Goal: Information Seeking & Learning: Check status

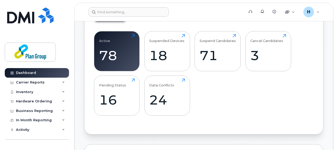
scroll to position [168, 0]
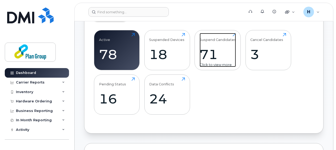
click at [231, 53] on div "71" at bounding box center [218, 54] width 36 height 16
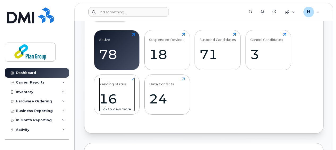
click at [120, 86] on div "Pending Status 16 Click to view more" at bounding box center [117, 94] width 36 height 34
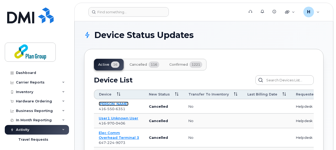
click at [121, 102] on link "Jermaine Peck" at bounding box center [114, 103] width 30 height 4
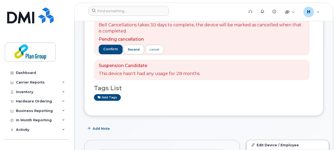
scroll to position [47, 0]
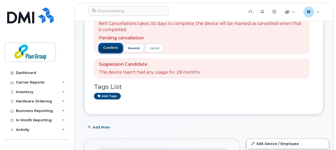
click at [111, 48] on span "confirm" at bounding box center [110, 47] width 15 height 5
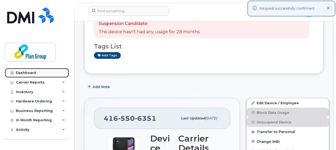
click at [24, 72] on div "Dashboard" at bounding box center [26, 73] width 20 height 4
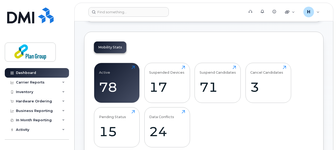
scroll to position [140, 0]
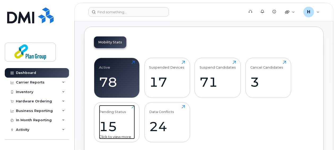
click at [123, 126] on div "15" at bounding box center [117, 126] width 36 height 16
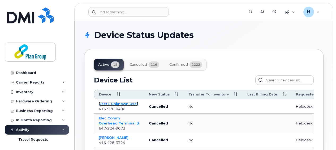
click at [120, 102] on link "User1 Unknown User" at bounding box center [119, 103] width 40 height 4
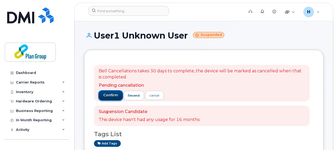
click at [116, 93] on span "confirm" at bounding box center [110, 95] width 15 height 5
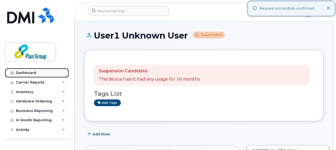
click at [40, 72] on link "Dashboard" at bounding box center [37, 73] width 64 height 10
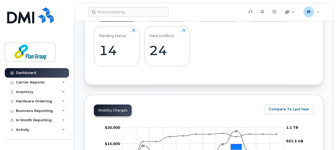
scroll to position [221, 0]
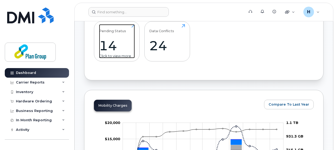
click at [115, 44] on div "14" at bounding box center [117, 46] width 36 height 16
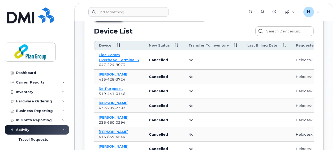
scroll to position [49, 0]
click at [121, 54] on link "Elec Comm Overhead Terminal 3" at bounding box center [119, 56] width 40 height 9
click at [115, 73] on link "Yusuf Salad" at bounding box center [114, 74] width 30 height 4
click at [112, 88] on link "Re-purpose ." at bounding box center [111, 88] width 24 height 4
click at [113, 102] on link "Keith Davis" at bounding box center [114, 102] width 30 height 4
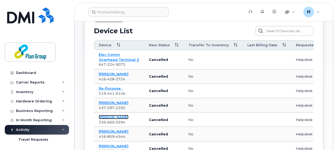
click at [115, 117] on link "Francis Mooney" at bounding box center [114, 117] width 30 height 4
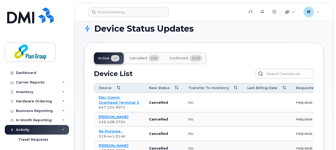
scroll to position [0, 0]
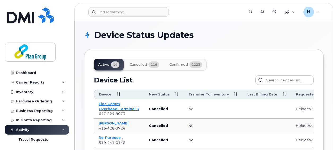
click at [138, 61] on button "Cancelled 116" at bounding box center [144, 65] width 38 height 12
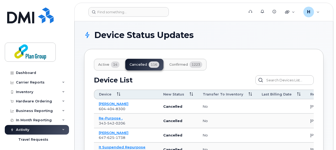
click at [114, 64] on span "14" at bounding box center [115, 64] width 8 height 6
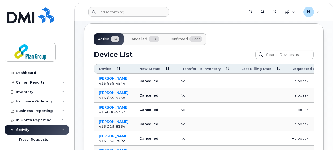
scroll to position [35, 0]
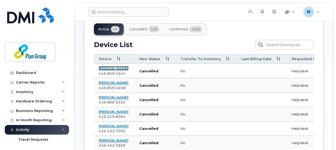
click at [115, 67] on link "[PERSON_NAME]" at bounding box center [114, 68] width 30 height 4
click at [114, 82] on link "Ian Thurston" at bounding box center [114, 82] width 30 height 4
click at [112, 96] on link "Adam Blatchford" at bounding box center [114, 97] width 30 height 4
click at [110, 110] on link "Joe Folino" at bounding box center [114, 111] width 30 height 4
click at [112, 124] on link "Harshit Rathod" at bounding box center [114, 126] width 30 height 4
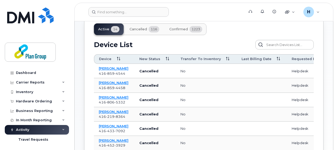
click at [144, 31] on span "Cancelled" at bounding box center [138, 29] width 18 height 4
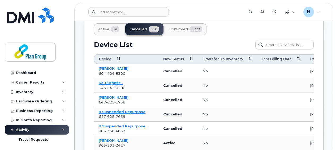
click at [112, 29] on span "14" at bounding box center [115, 29] width 8 height 6
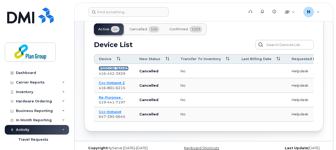
click at [113, 68] on link "Patrick O Donnell" at bounding box center [114, 68] width 30 height 4
click at [114, 83] on link "Ccc Hotspot 2" at bounding box center [112, 82] width 26 height 4
click at [114, 96] on link "Re-purpose ." at bounding box center [111, 97] width 24 height 4
click at [111, 111] on link "Ccc Hotspot" at bounding box center [110, 111] width 23 height 4
click at [149, 28] on span "116" at bounding box center [154, 29] width 11 height 6
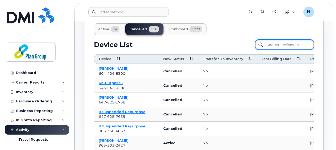
click at [274, 45] on input "text" at bounding box center [284, 45] width 58 height 10
type input "francis"
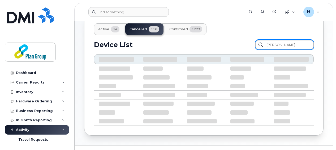
scroll to position [2, 0]
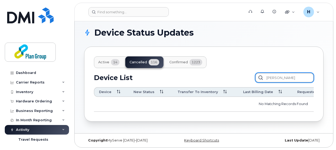
click at [276, 76] on input "francis" at bounding box center [284, 78] width 58 height 10
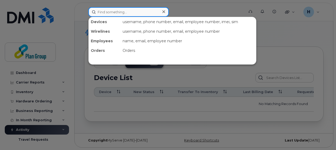
click at [146, 12] on input at bounding box center [128, 12] width 80 height 10
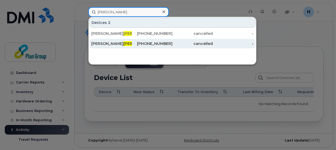
type input "mooney"
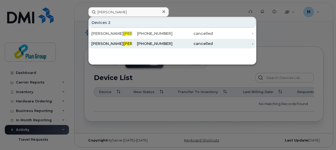
click at [123, 42] on span "Mooney" at bounding box center [139, 43] width 32 height 5
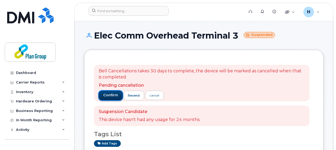
click at [114, 94] on span "confirm" at bounding box center [110, 95] width 15 height 5
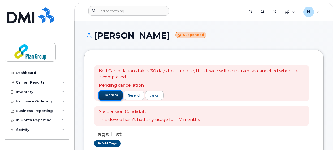
click at [111, 92] on button "confirm" at bounding box center [111, 95] width 24 height 10
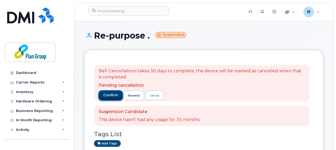
click at [112, 94] on span "confirm" at bounding box center [110, 95] width 15 height 5
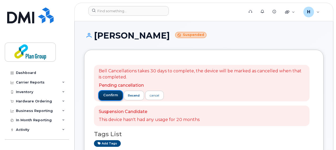
click at [114, 96] on span "confirm" at bounding box center [110, 95] width 15 height 5
click at [107, 98] on button "confirm" at bounding box center [111, 95] width 24 height 10
click at [117, 93] on button "confirm" at bounding box center [111, 95] width 24 height 10
click at [110, 96] on span "confirm" at bounding box center [110, 95] width 15 height 5
click at [106, 95] on span "confirm" at bounding box center [110, 95] width 15 height 5
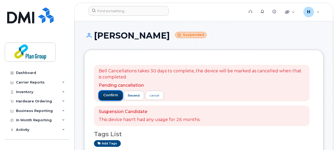
click at [114, 96] on span "confirm" at bounding box center [110, 95] width 15 height 5
click at [109, 99] on button "confirm" at bounding box center [111, 95] width 24 height 10
click at [110, 94] on span "confirm" at bounding box center [110, 95] width 15 height 5
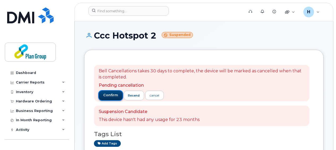
click at [113, 95] on span "confirm" at bounding box center [110, 95] width 15 height 5
click at [107, 94] on span "confirm" at bounding box center [110, 95] width 15 height 5
click at [114, 93] on span "confirm" at bounding box center [110, 95] width 15 height 5
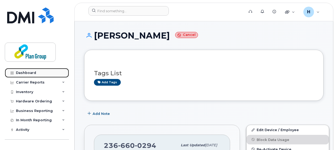
click at [24, 70] on link "Dashboard" at bounding box center [37, 73] width 64 height 10
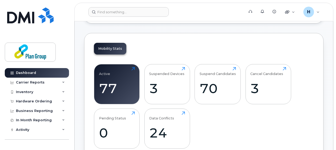
scroll to position [135, 0]
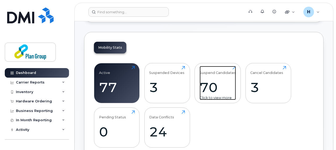
click at [214, 84] on div "70" at bounding box center [218, 87] width 36 height 16
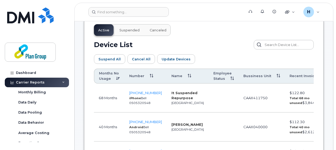
scroll to position [292, 0]
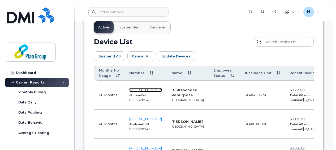
click at [146, 88] on span "587-343-0642" at bounding box center [145, 90] width 33 height 4
click at [146, 116] on span "403-461-7302" at bounding box center [145, 118] width 33 height 4
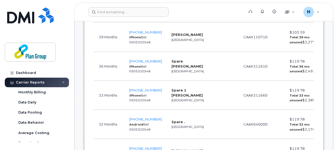
scroll to position [413, 0]
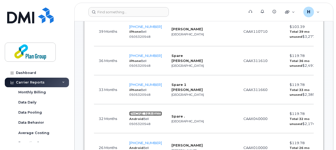
click at [144, 111] on span "647-822-8214" at bounding box center [145, 113] width 33 height 4
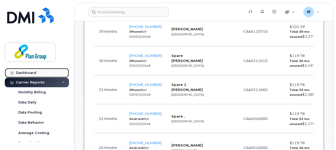
click at [30, 70] on link "Dashboard" at bounding box center [37, 73] width 64 height 10
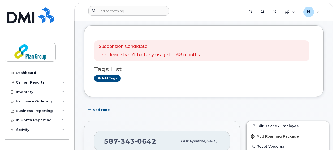
scroll to position [19, 0]
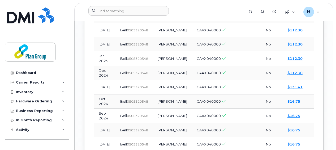
scroll to position [676, 0]
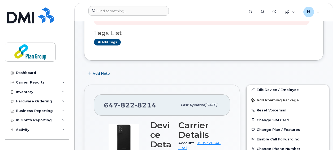
scroll to position [47, 0]
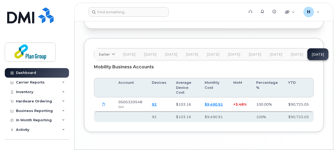
scroll to position [909, 0]
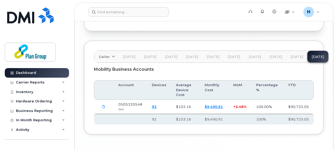
click at [293, 56] on button "[DATE]" at bounding box center [296, 57] width 21 height 12
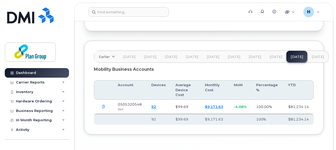
click at [272, 56] on button "[DATE]" at bounding box center [275, 57] width 21 height 12
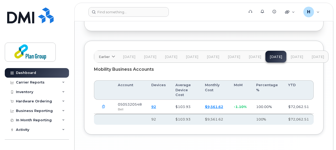
click at [249, 55] on span "[DATE]" at bounding box center [255, 57] width 12 height 4
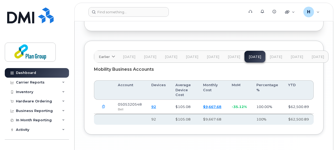
click at [230, 55] on span "[DATE]" at bounding box center [234, 57] width 12 height 4
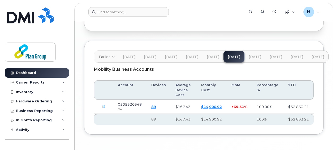
click at [249, 55] on span "[DATE]" at bounding box center [255, 57] width 12 height 4
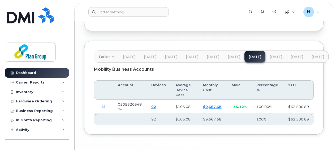
click at [270, 55] on span "[DATE]" at bounding box center [276, 57] width 12 height 4
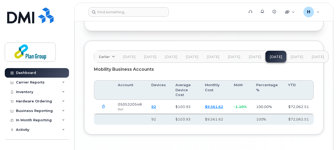
click at [295, 55] on span "[DATE]" at bounding box center [297, 57] width 12 height 4
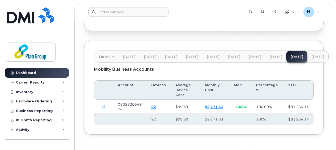
click at [311, 55] on span "[DATE]" at bounding box center [317, 57] width 12 height 4
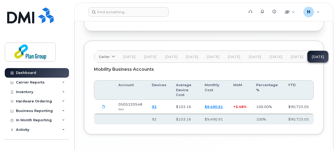
click at [292, 55] on span "[DATE]" at bounding box center [297, 57] width 12 height 4
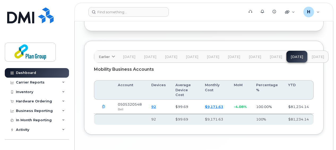
click at [274, 55] on span "[DATE]" at bounding box center [276, 57] width 12 height 4
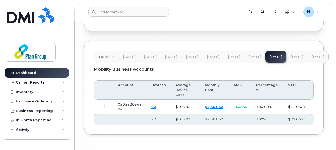
click at [251, 55] on span "[DATE]" at bounding box center [255, 57] width 12 height 4
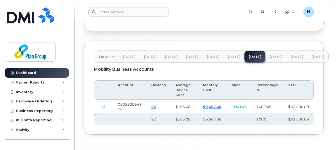
click at [233, 57] on button "[DATE]" at bounding box center [233, 57] width 21 height 12
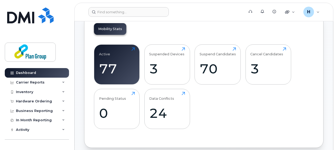
scroll to position [156, 0]
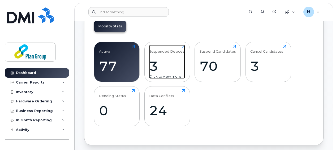
click at [179, 65] on div "3" at bounding box center [167, 66] width 36 height 16
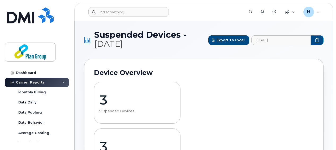
drag, startPoint x: 119, startPoint y: 101, endPoint x: 240, endPoint y: 102, distance: 121.5
click at [240, 102] on div "3 Suspended Devices 3 more than last month Zoom Out L L Suspended Devices" at bounding box center [204, 149] width 220 height 144
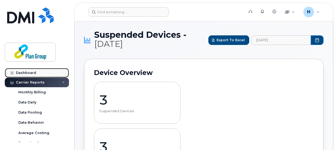
click at [41, 73] on link "Dashboard" at bounding box center [37, 73] width 64 height 10
